Goal: Information Seeking & Learning: Compare options

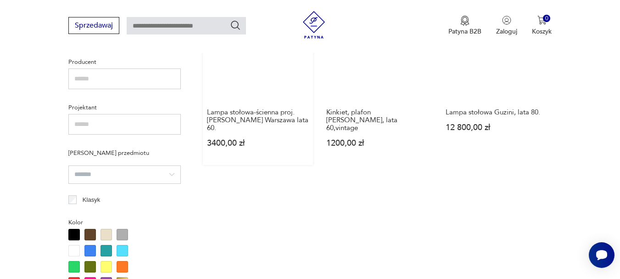
scroll to position [615, 0]
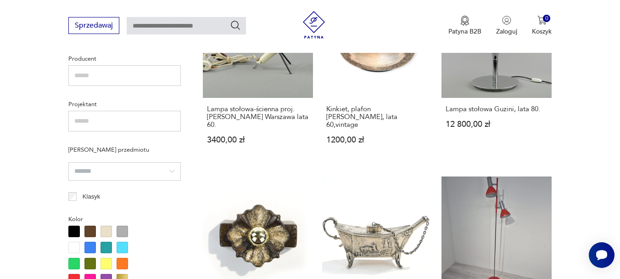
click at [117, 168] on input "search" at bounding box center [124, 171] width 112 height 18
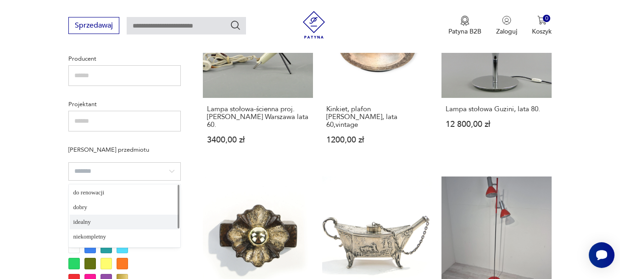
type input "*******"
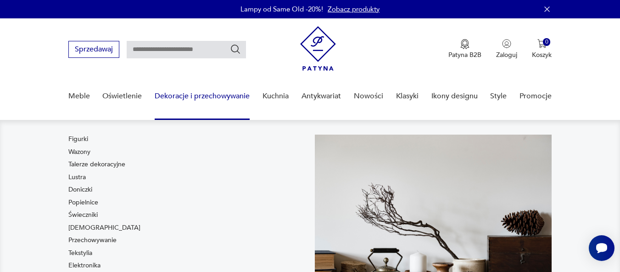
click at [198, 96] on link "Dekoracje i przechowywanie" at bounding box center [202, 96] width 95 height 35
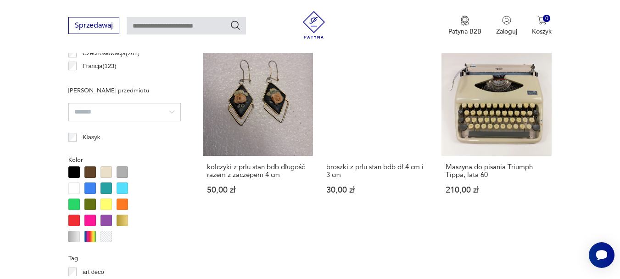
scroll to position [566, 0]
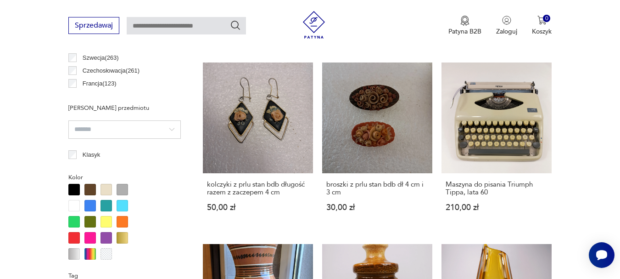
click at [146, 128] on input "search" at bounding box center [124, 129] width 112 height 18
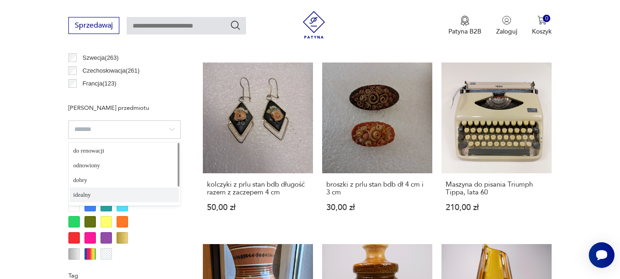
type input "*******"
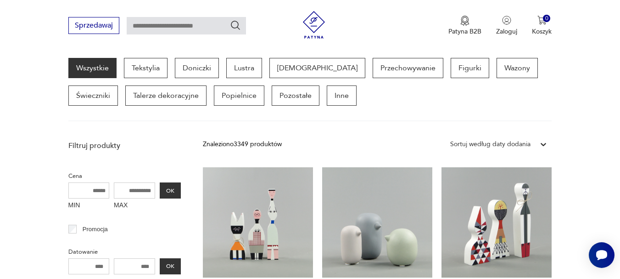
scroll to position [244, 0]
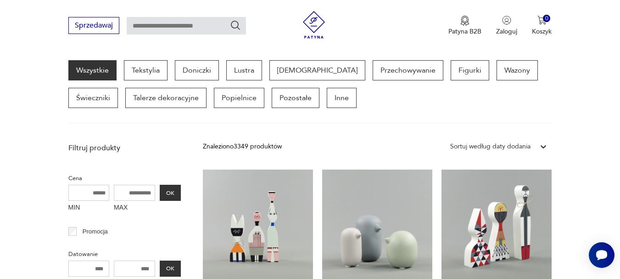
click at [139, 190] on input "MAX" at bounding box center [134, 193] width 41 height 16
type input "***"
click at [173, 195] on button "OK" at bounding box center [170, 193] width 21 height 16
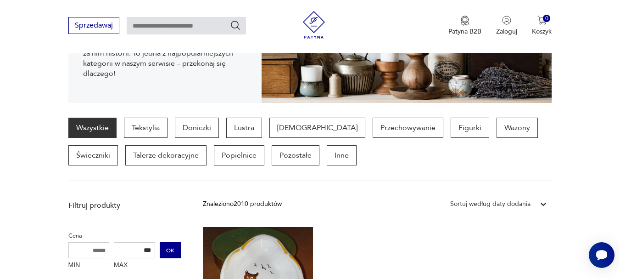
scroll to position [168, 0]
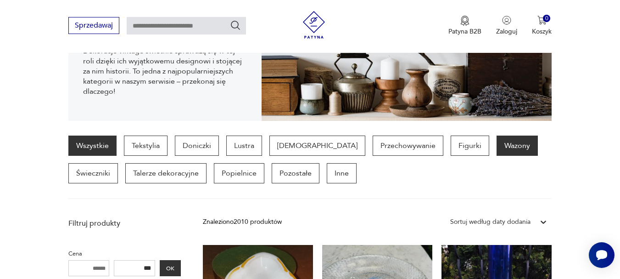
click at [497, 146] on p "Wazony" at bounding box center [517, 145] width 41 height 20
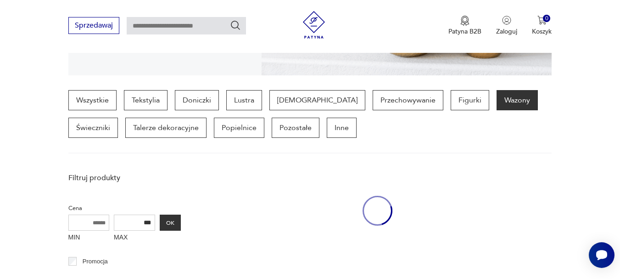
scroll to position [244, 0]
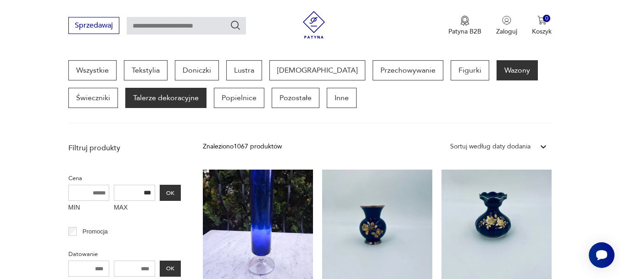
click at [125, 101] on p "Talerze dekoracyjne" at bounding box center [165, 98] width 81 height 20
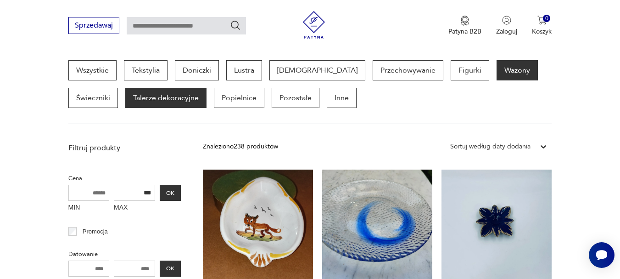
click at [497, 70] on p "Wazony" at bounding box center [517, 70] width 41 height 20
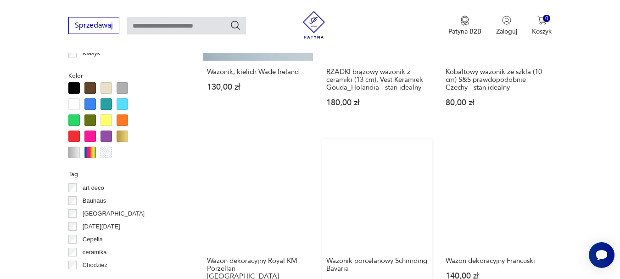
scroll to position [841, 0]
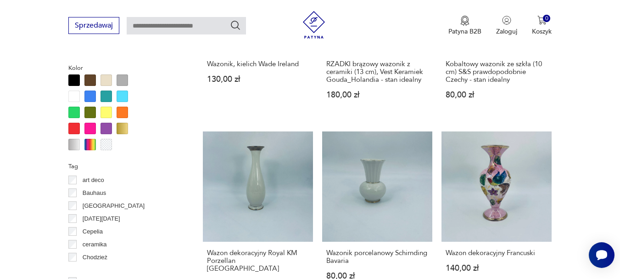
click at [75, 124] on div at bounding box center [73, 128] width 11 height 11
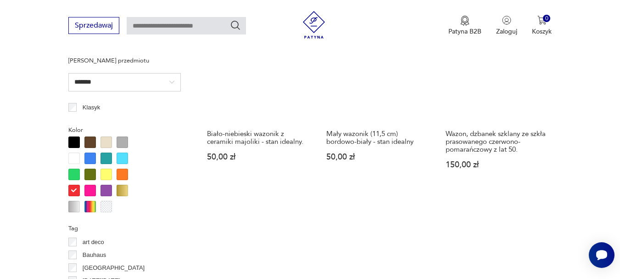
scroll to position [780, 0]
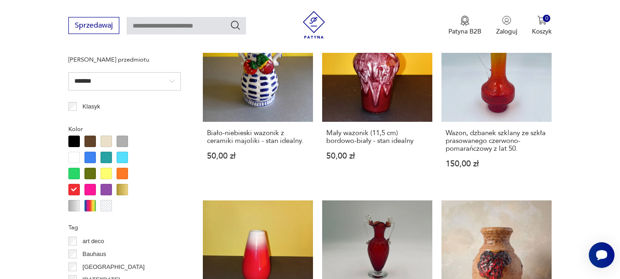
click at [77, 172] on div at bounding box center [73, 173] width 11 height 11
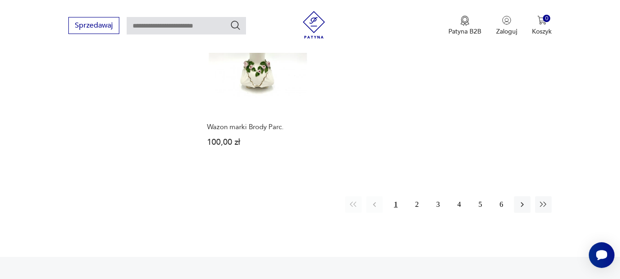
scroll to position [1331, 0]
click at [416, 197] on button "2" at bounding box center [417, 201] width 17 height 17
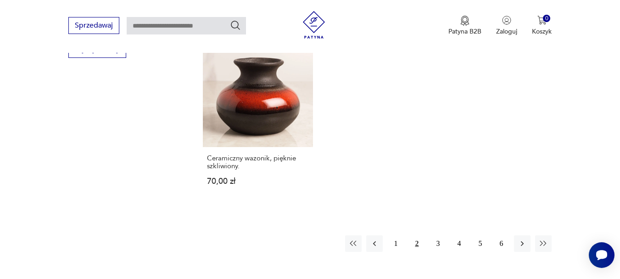
scroll to position [1392, 0]
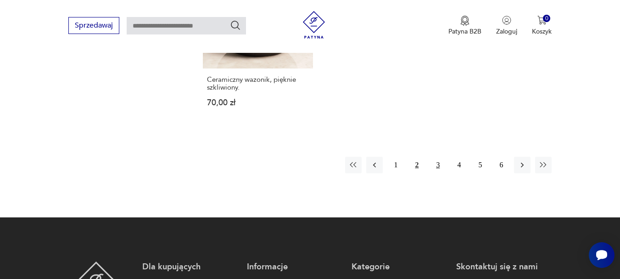
drag, startPoint x: 439, startPoint y: 164, endPoint x: 440, endPoint y: 171, distance: 6.9
click at [439, 165] on button "3" at bounding box center [438, 165] width 17 height 17
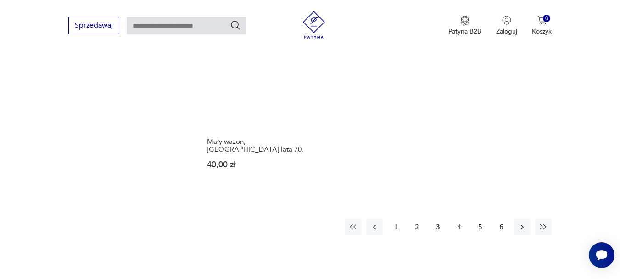
scroll to position [1376, 0]
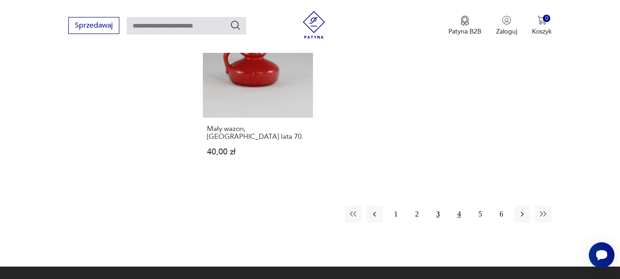
click at [460, 206] on button "4" at bounding box center [459, 214] width 17 height 17
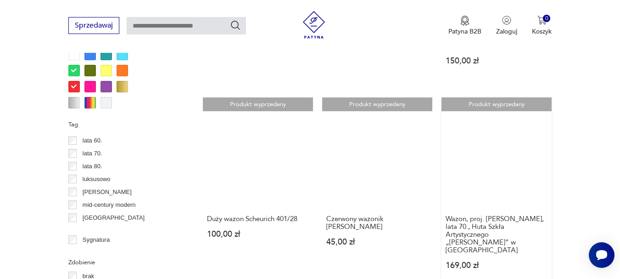
scroll to position [887, 0]
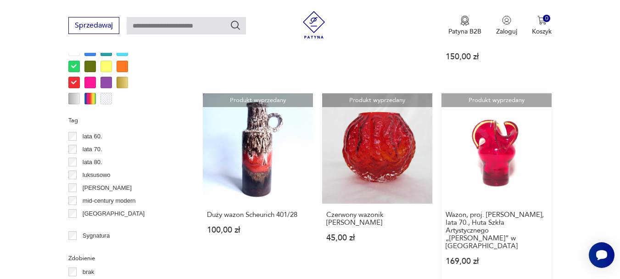
click at [501, 165] on link "Produkt wyprzedany Wazon, proj. [PERSON_NAME], lata 70., Huta Szkła Artystyczne…" at bounding box center [497, 188] width 110 height 190
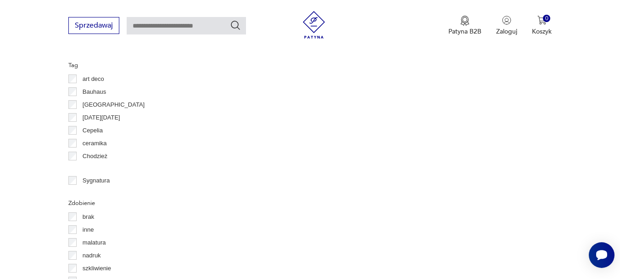
scroll to position [970, 0]
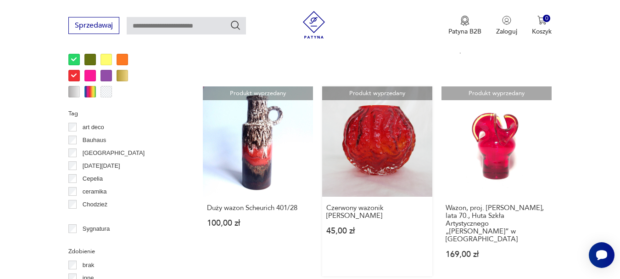
click at [391, 141] on link "Produkt wyprzedany Czerwony wazonik [PERSON_NAME] 45,00 zł" at bounding box center [377, 181] width 110 height 190
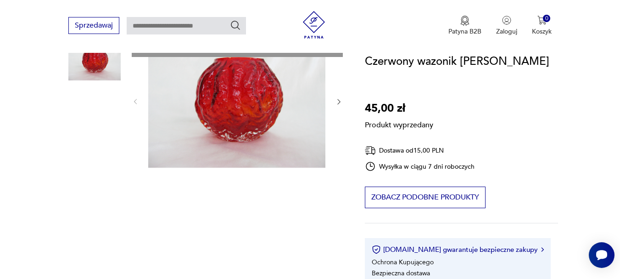
scroll to position [92, 0]
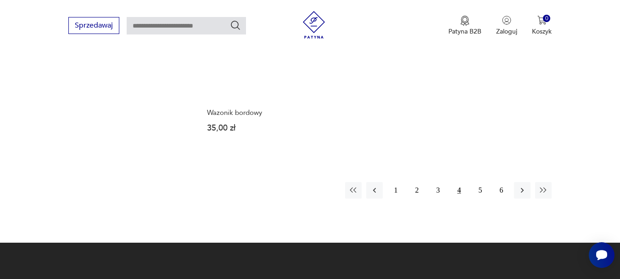
scroll to position [1376, 0]
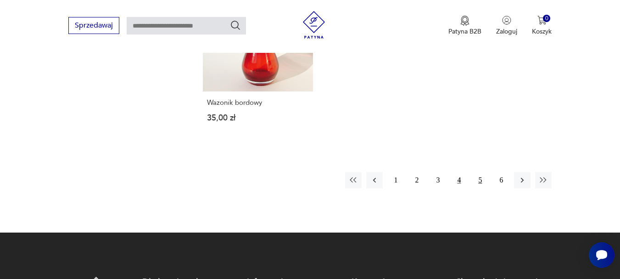
click at [481, 172] on button "5" at bounding box center [480, 180] width 17 height 17
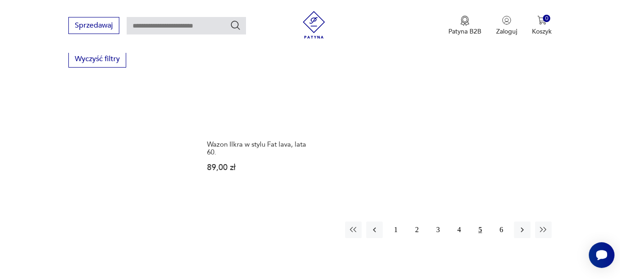
scroll to position [1331, 0]
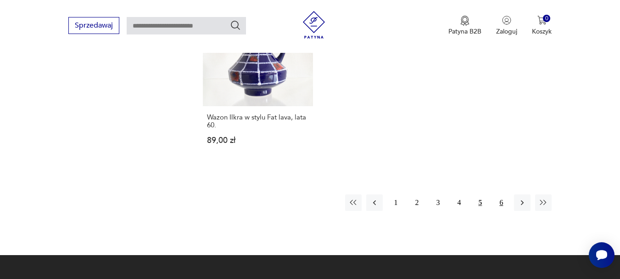
click at [499, 194] on button "6" at bounding box center [501, 202] width 17 height 17
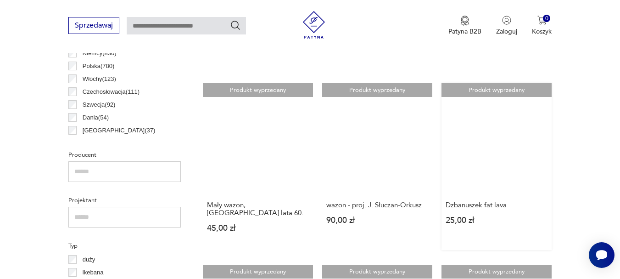
scroll to position [519, 0]
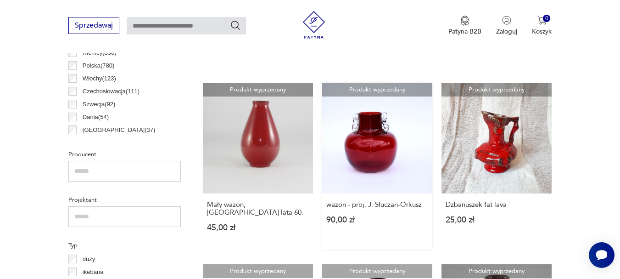
click at [376, 148] on link "Produkt wyprzedany wazon - proj. J. Słuczan-Orkusz 90,00 zł" at bounding box center [377, 166] width 110 height 166
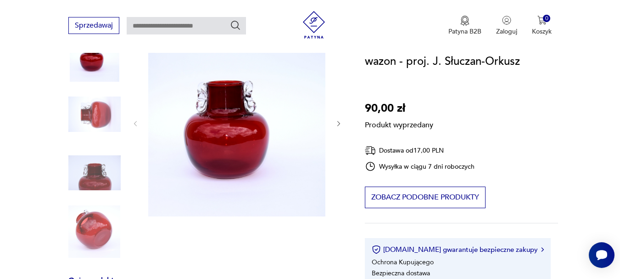
scroll to position [77, 0]
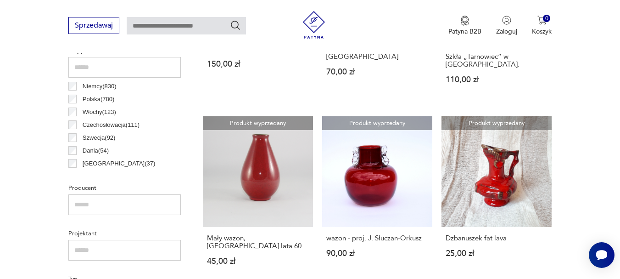
scroll to position [443, 0]
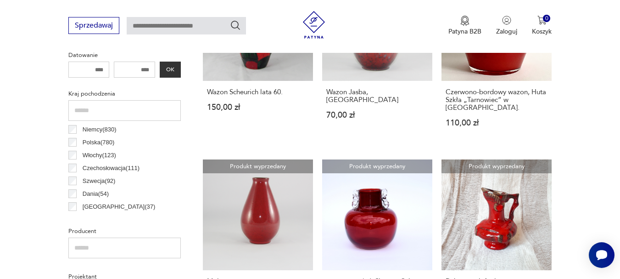
click at [101, 142] on p "Polska ( 780 )" at bounding box center [99, 142] width 32 height 10
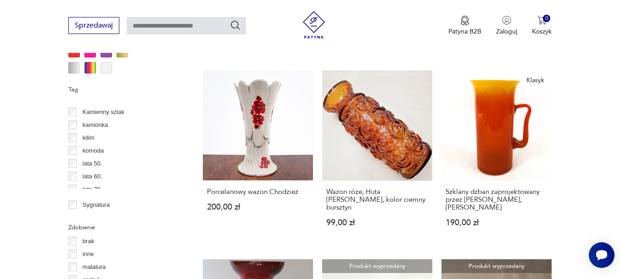
scroll to position [275, 0]
